Goal: Navigation & Orientation: Find specific page/section

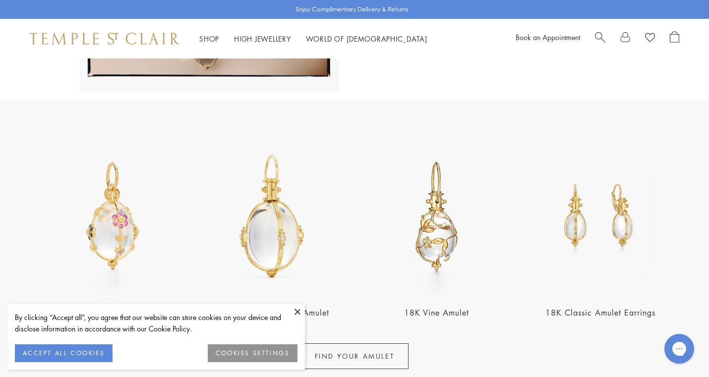
scroll to position [304, 0]
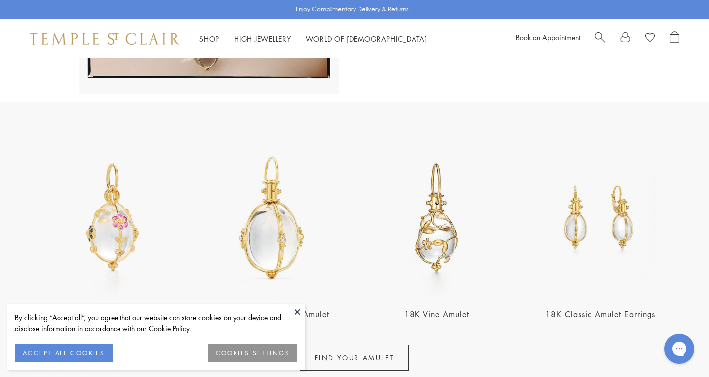
click at [267, 353] on button "COOKIES SETTINGS" at bounding box center [253, 353] width 90 height 18
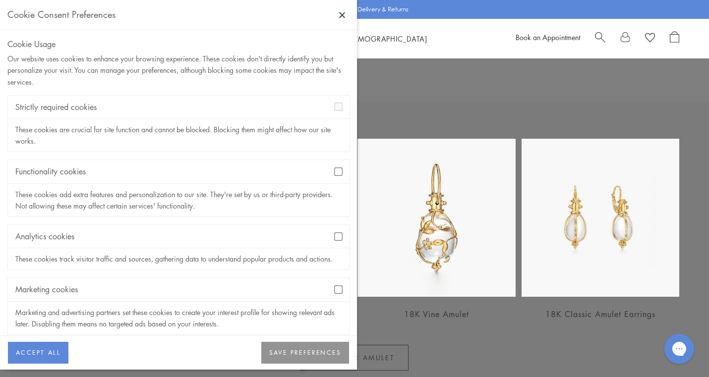
click at [340, 13] on button at bounding box center [342, 14] width 15 height 15
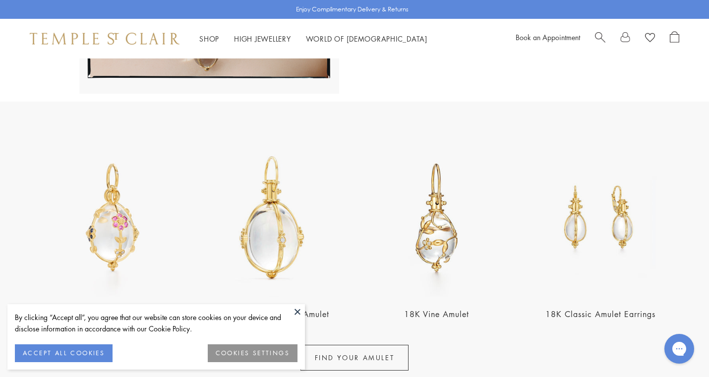
scroll to position [365, 0]
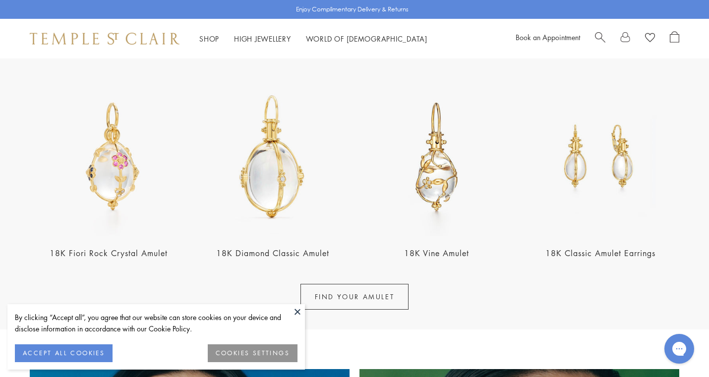
click at [305, 195] on img at bounding box center [273, 157] width 158 height 158
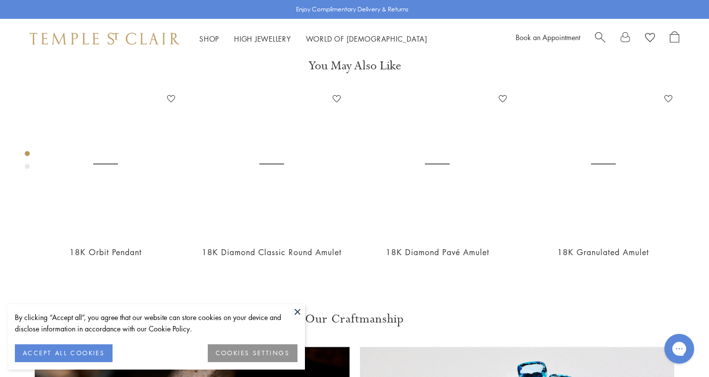
scroll to position [486, 0]
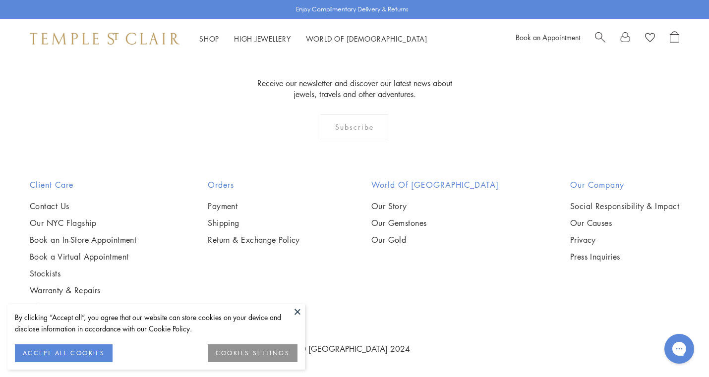
scroll to position [1844, 0]
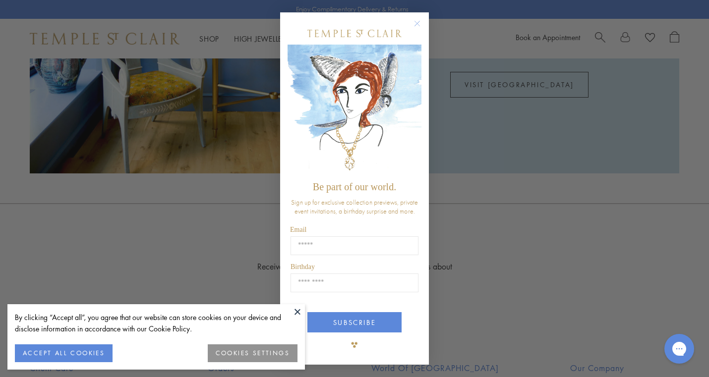
click at [193, 41] on div "Close dialog Be part of our world. Sign up for exclusive collection previews, p…" at bounding box center [354, 188] width 709 height 377
click at [415, 17] on circle "Close dialog" at bounding box center [417, 23] width 12 height 12
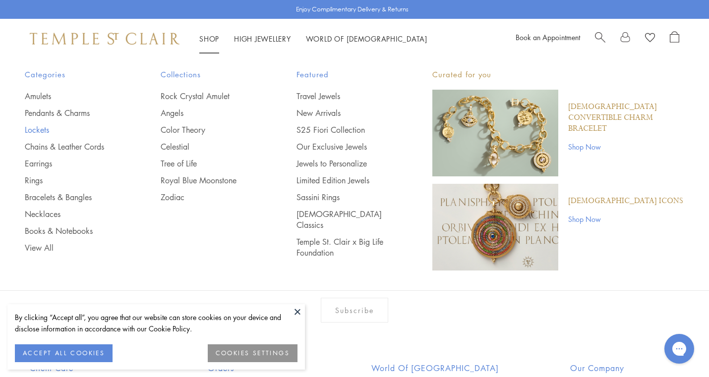
click at [47, 127] on link "Lockets" at bounding box center [73, 129] width 96 height 11
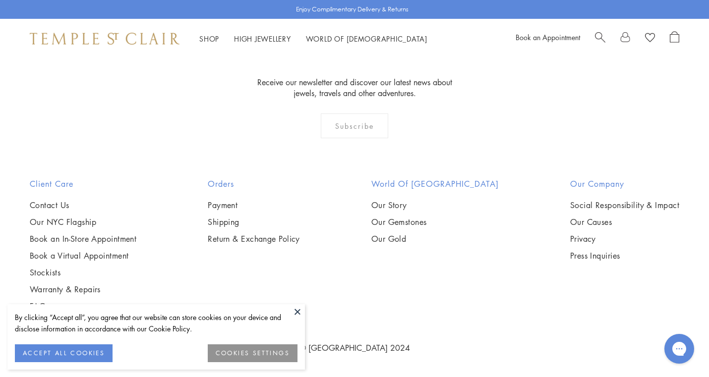
scroll to position [1572, 0]
